Goal: Information Seeking & Learning: Learn about a topic

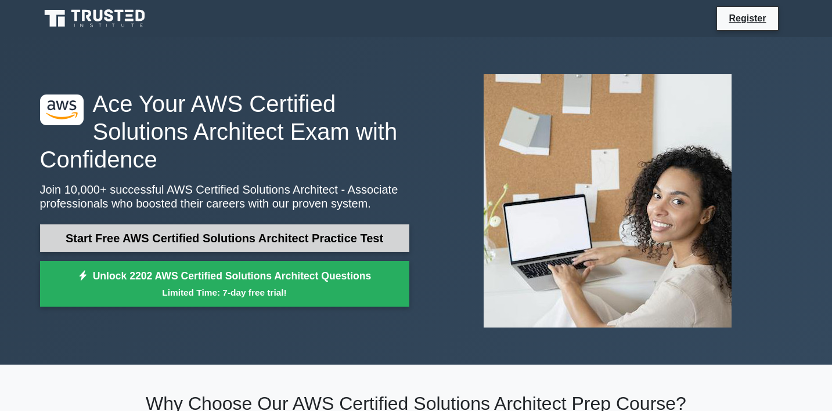
click at [320, 233] on link "Start Free AWS Certified Solutions Architect Practice Test" at bounding box center [224, 239] width 369 height 28
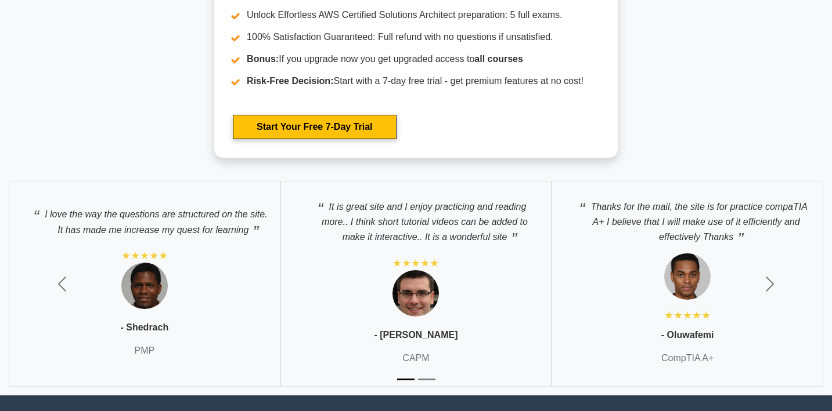
scroll to position [3298, 0]
